Goal: Task Accomplishment & Management: Complete application form

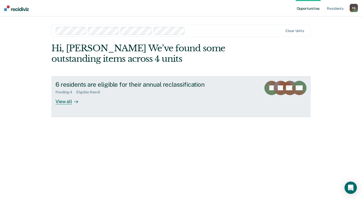
drag, startPoint x: 117, startPoint y: 129, endPoint x: 132, endPoint y: 114, distance: 21.1
click at [117, 129] on div "Hi, [PERSON_NAME] We’ve found some outstanding items across 4 units 6 residents…" at bounding box center [180, 114] width 259 height 142
click at [84, 83] on div "6 residents are eligible for their annual reclassification" at bounding box center [146, 84] width 180 height 7
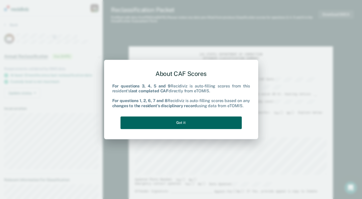
click at [169, 120] on button "Got it" at bounding box center [181, 123] width 121 height 13
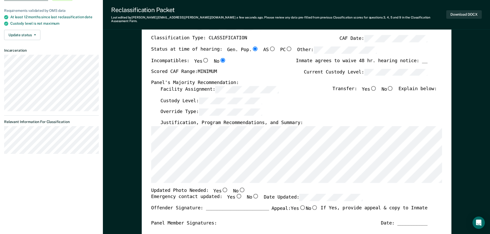
scroll to position [77, 0]
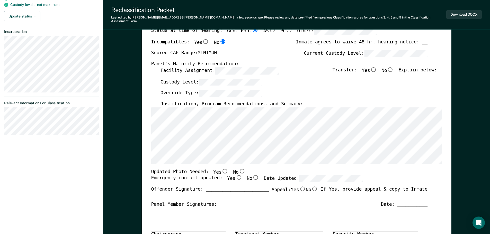
click at [362, 67] on input "No" at bounding box center [390, 69] width 7 height 5
type textarea "x"
radio input "true"
click at [156, 99] on div "TENNESSEE DEPARTMENT OF CORRECTION OFFENDER CLASSIFICATION SUMMARY TOMIS ID: Of…" at bounding box center [296, 171] width 291 height 384
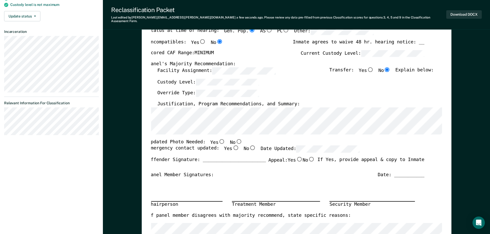
scroll to position [0, 3]
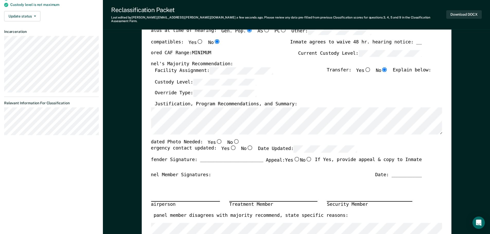
click at [233, 139] on input "No" at bounding box center [236, 141] width 7 height 5
type textarea "x"
radio input "true"
click at [229, 145] on input "Yes" at bounding box center [232, 147] width 7 height 5
type textarea "x"
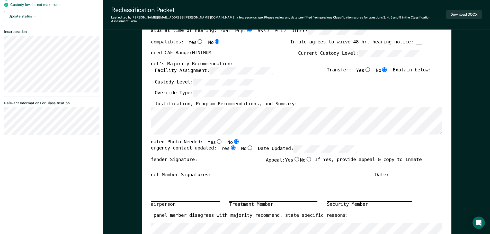
radio input "true"
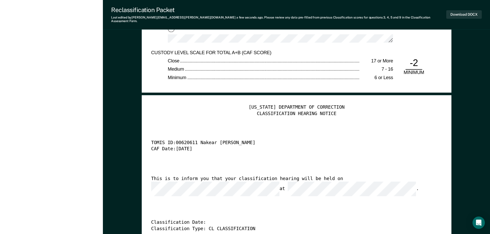
scroll to position [0, 3]
click at [362, 12] on button "Download DOCX" at bounding box center [463, 14] width 35 height 8
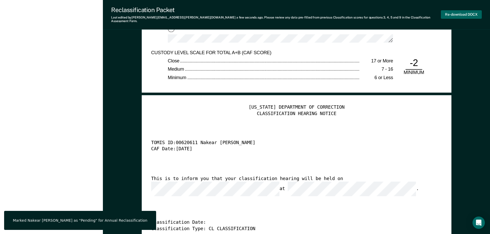
type textarea "x"
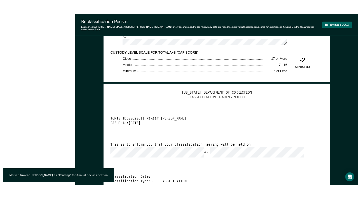
scroll to position [990, 0]
